Goal: Information Seeking & Learning: Learn about a topic

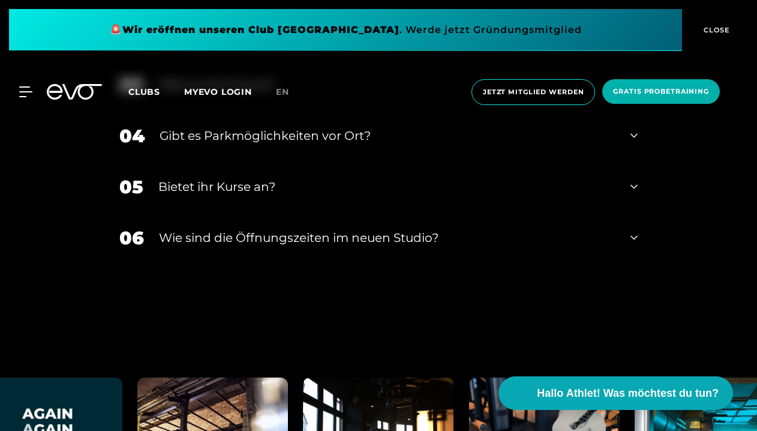
scroll to position [4052, 0]
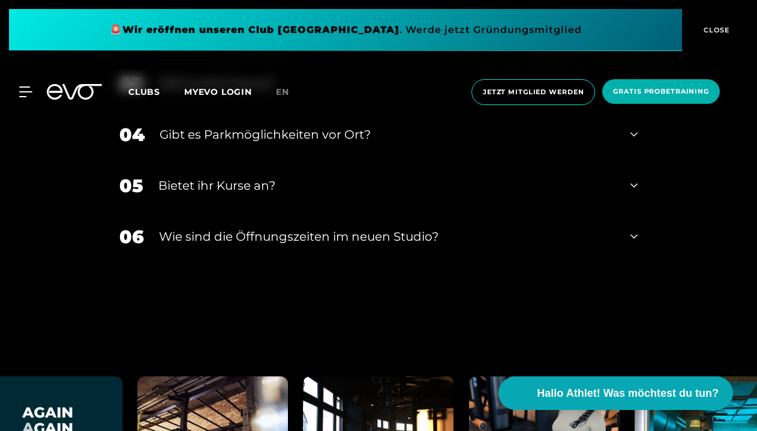
click at [636, 184] on icon at bounding box center [633, 186] width 7 height 4
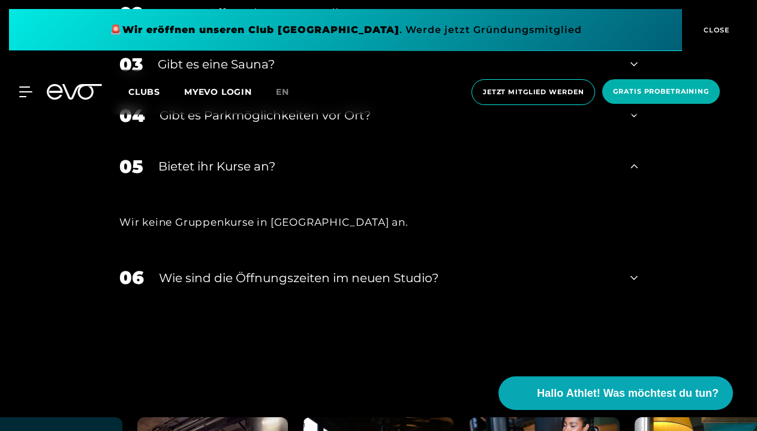
scroll to position [4074, 0]
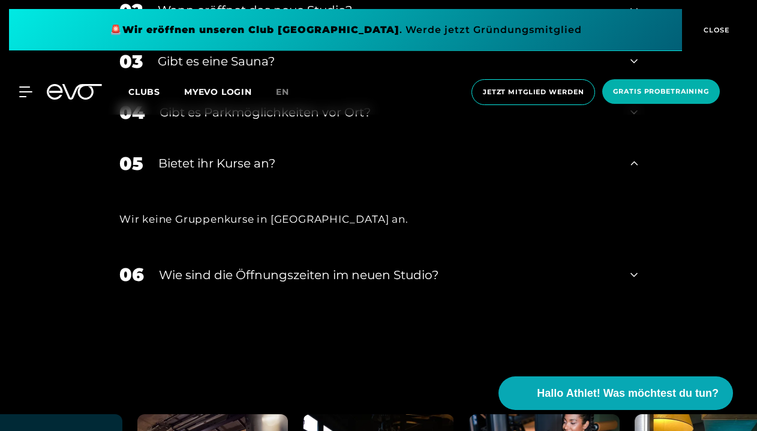
click at [635, 268] on icon at bounding box center [633, 275] width 7 height 14
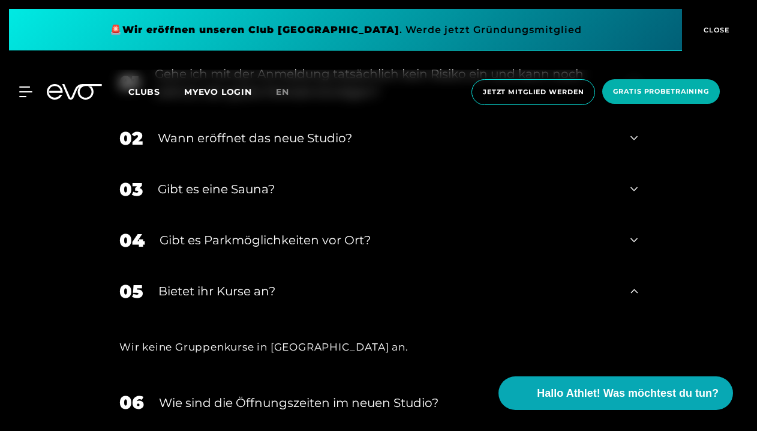
scroll to position [3947, 0]
click at [633, 233] on icon at bounding box center [633, 240] width 7 height 14
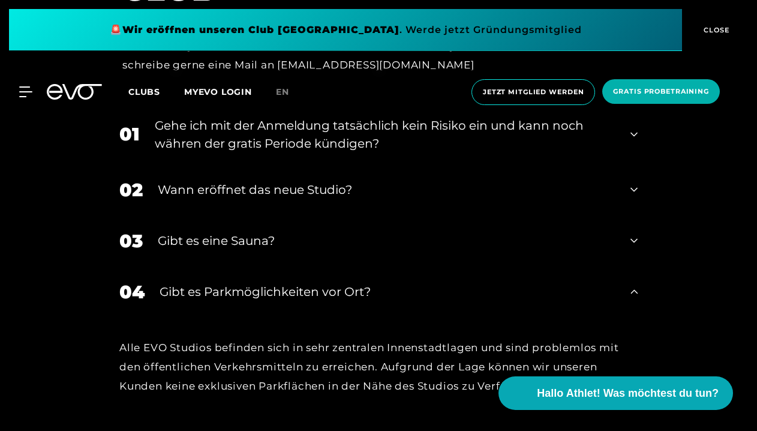
scroll to position [3878, 0]
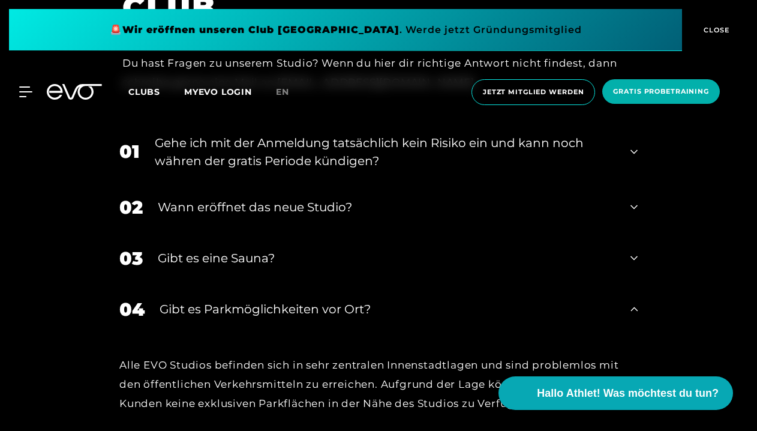
click at [636, 251] on icon at bounding box center [633, 258] width 7 height 14
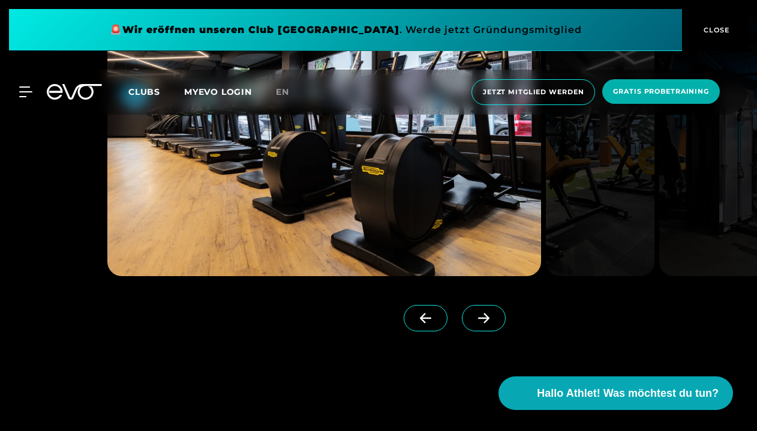
scroll to position [993, 0]
click at [485, 318] on icon at bounding box center [483, 318] width 11 height 10
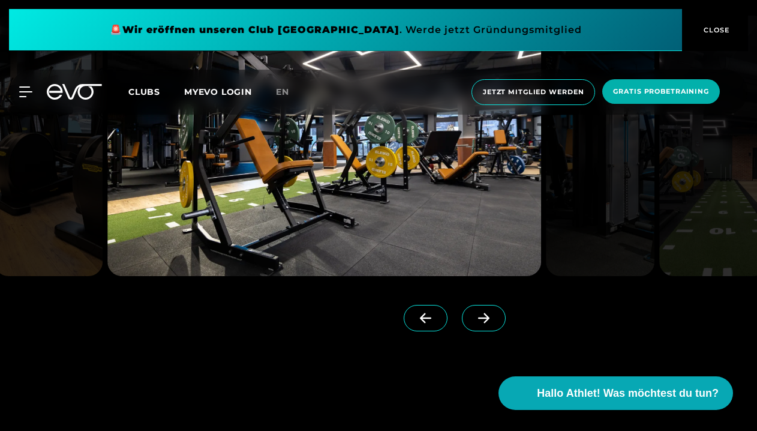
click at [485, 318] on icon at bounding box center [483, 318] width 11 height 10
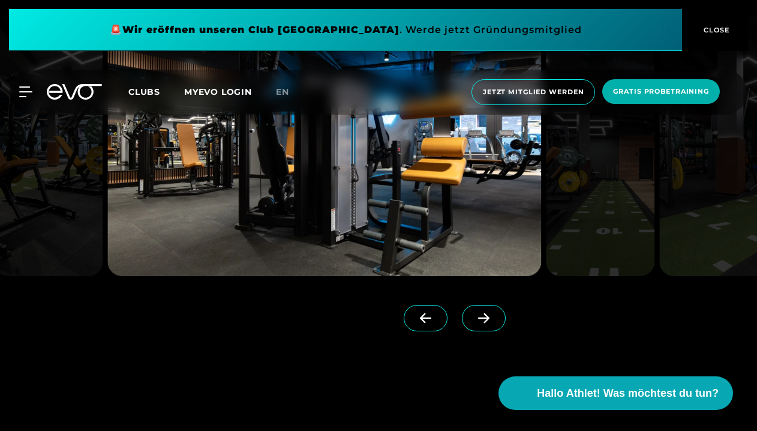
click at [485, 318] on icon at bounding box center [483, 318] width 11 height 10
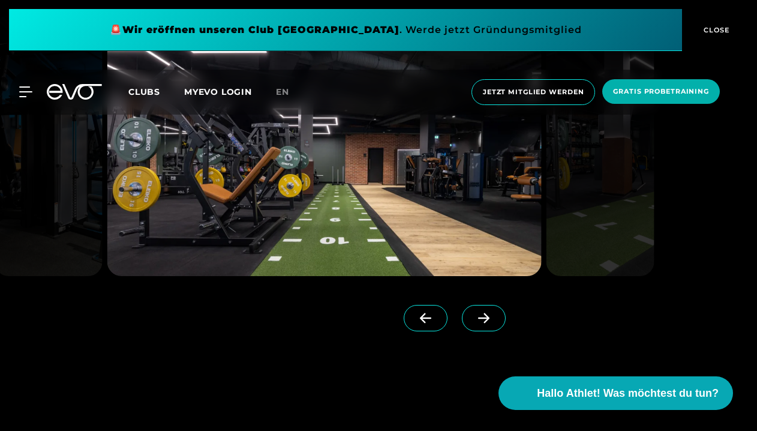
click at [485, 318] on icon at bounding box center [483, 318] width 11 height 10
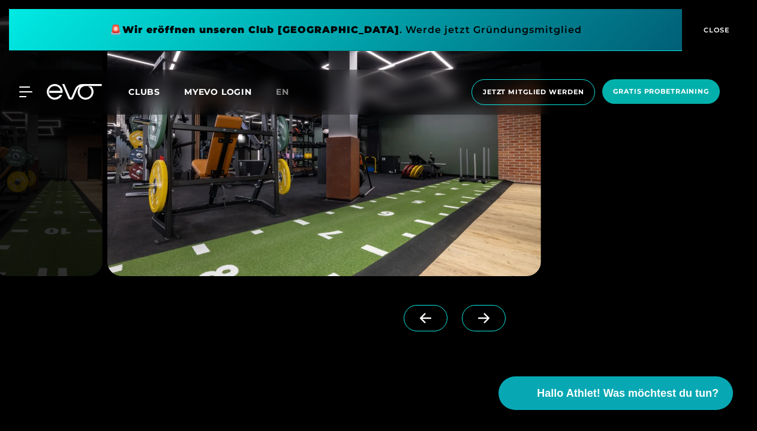
click at [485, 318] on icon at bounding box center [483, 318] width 11 height 10
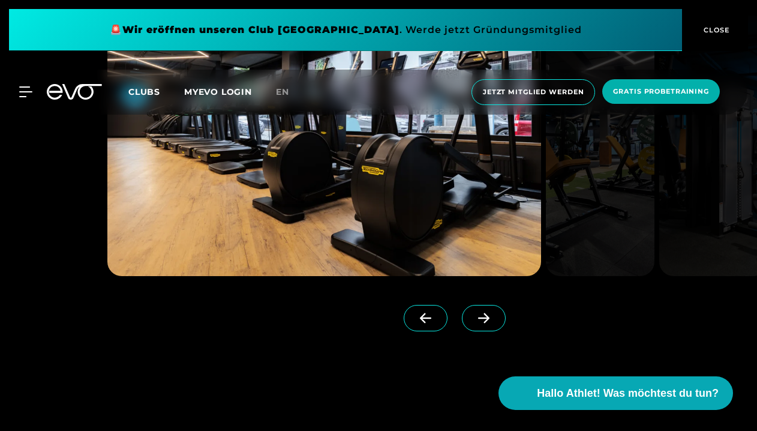
click at [485, 318] on icon at bounding box center [483, 318] width 11 height 10
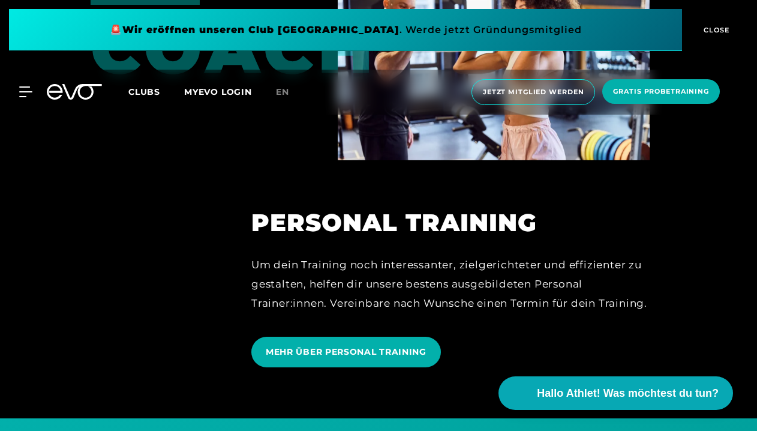
scroll to position [2591, 0]
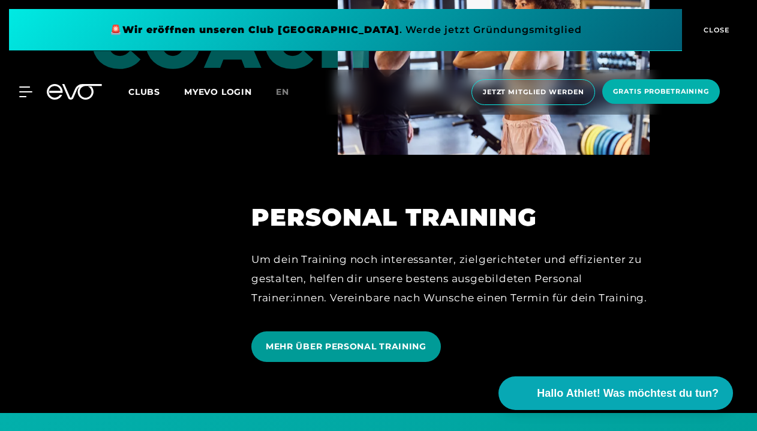
click at [403, 343] on span "MEHR ÜBER PERSONAL TRAINING" at bounding box center [346, 346] width 161 height 13
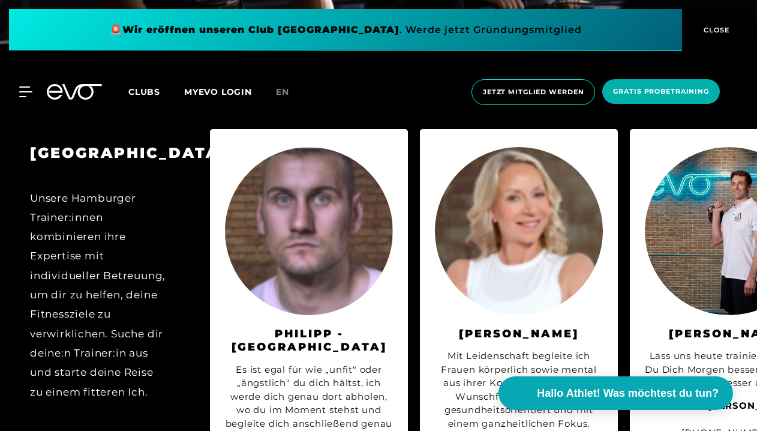
scroll to position [2208, 0]
